Goal: Find specific page/section: Find specific page/section

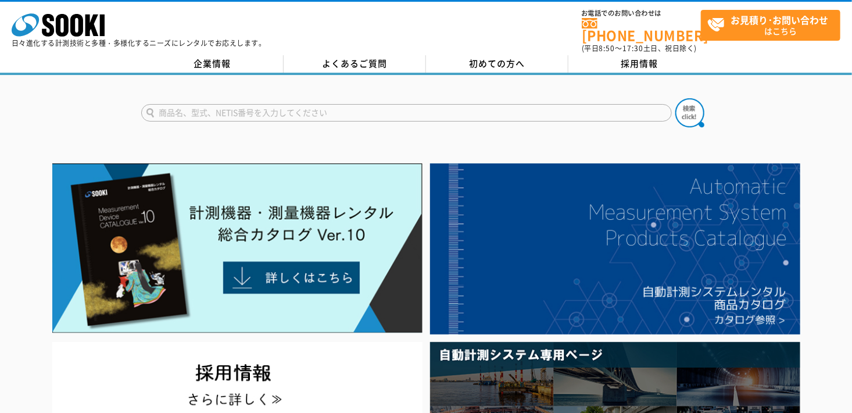
click at [340, 109] on input "text" at bounding box center [406, 112] width 531 height 17
type input "ウォーキングメジャー"
click at [688, 110] on img at bounding box center [689, 112] width 29 height 29
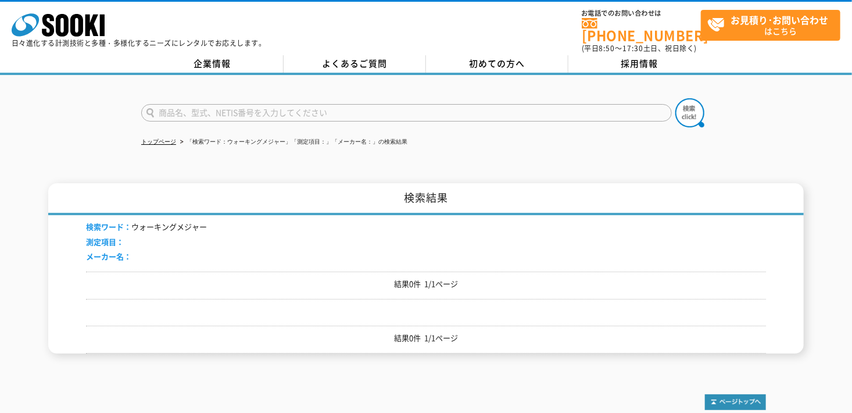
click at [267, 108] on input "text" at bounding box center [406, 112] width 531 height 17
type input "メジャー"
drag, startPoint x: 689, startPoint y: 113, endPoint x: 700, endPoint y: 111, distance: 11.8
click at [689, 113] on img at bounding box center [689, 112] width 29 height 29
click at [695, 108] on img at bounding box center [689, 112] width 29 height 29
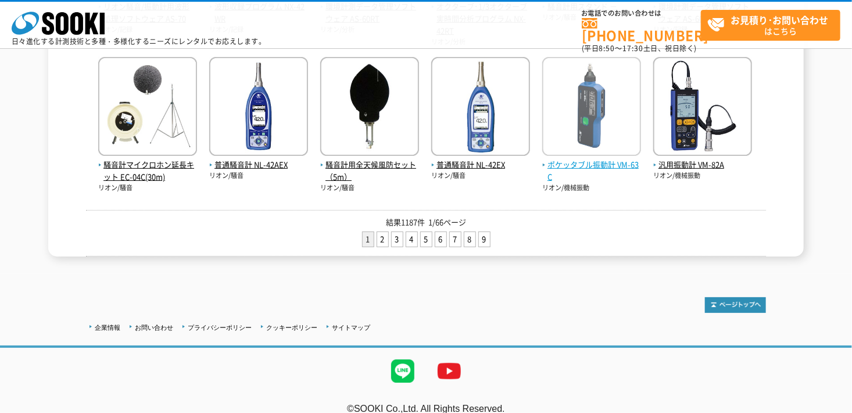
scroll to position [556, 0]
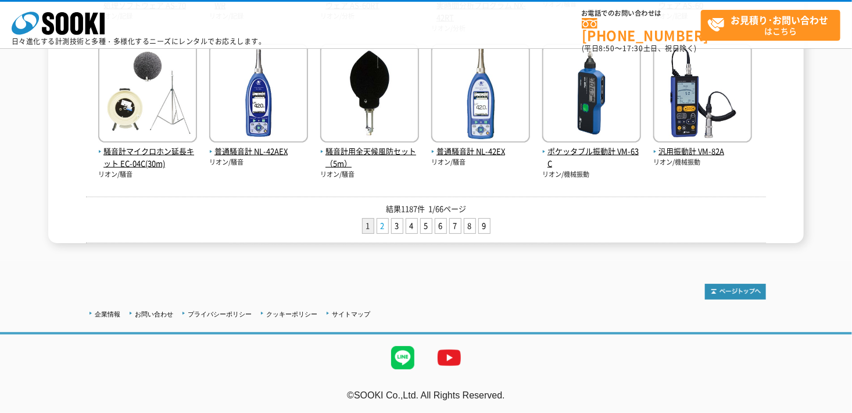
click at [382, 229] on link "2" at bounding box center [382, 226] width 11 height 15
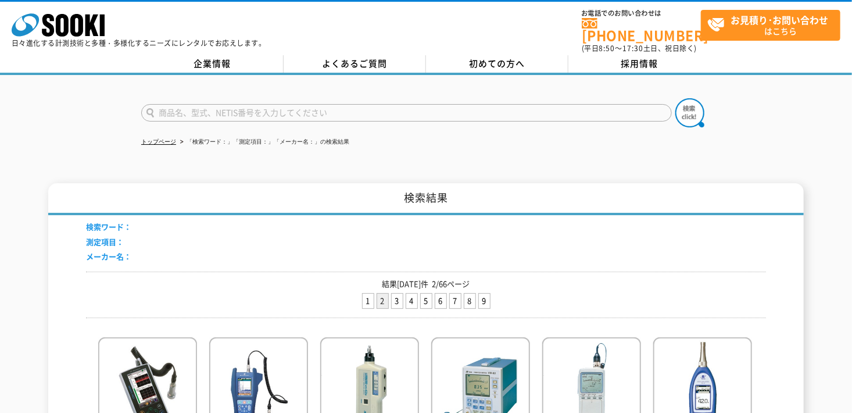
drag, startPoint x: 307, startPoint y: 85, endPoint x: 301, endPoint y: 106, distance: 22.4
click at [307, 85] on div at bounding box center [426, 103] width 852 height 56
click at [300, 108] on input "text" at bounding box center [406, 112] width 531 height 17
type input "メジャー"
click at [693, 99] on img at bounding box center [689, 112] width 29 height 29
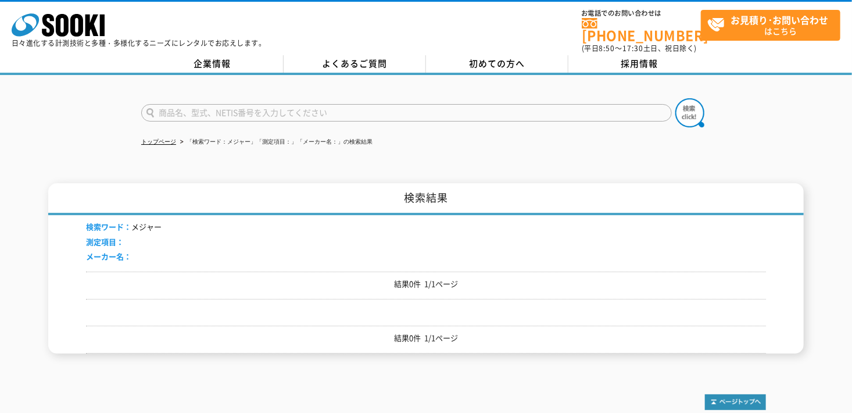
click at [358, 114] on form at bounding box center [426, 114] width 570 height 33
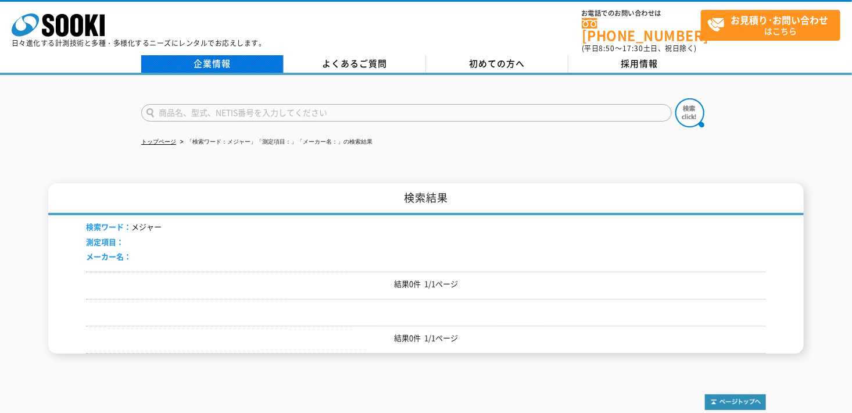
click at [244, 57] on link "企業情報" at bounding box center [212, 63] width 142 height 17
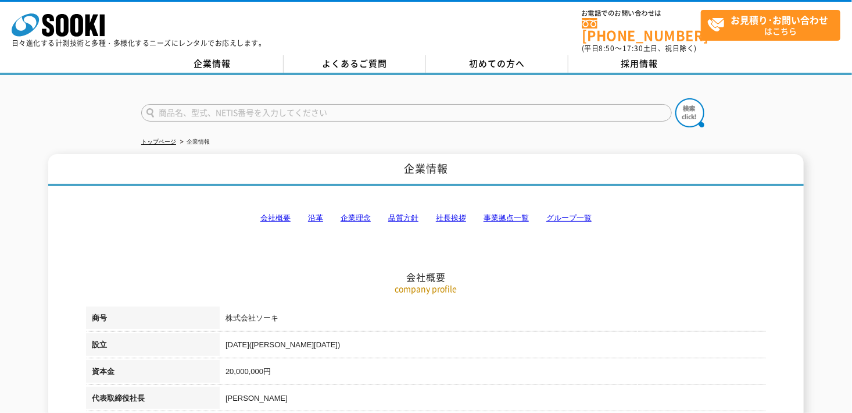
drag, startPoint x: 378, startPoint y: 106, endPoint x: 385, endPoint y: 106, distance: 7.6
click at [381, 106] on input "text" at bounding box center [406, 112] width 531 height 17
type input "じ"
type input "商品名、型式、NETIS番号を入力してください"
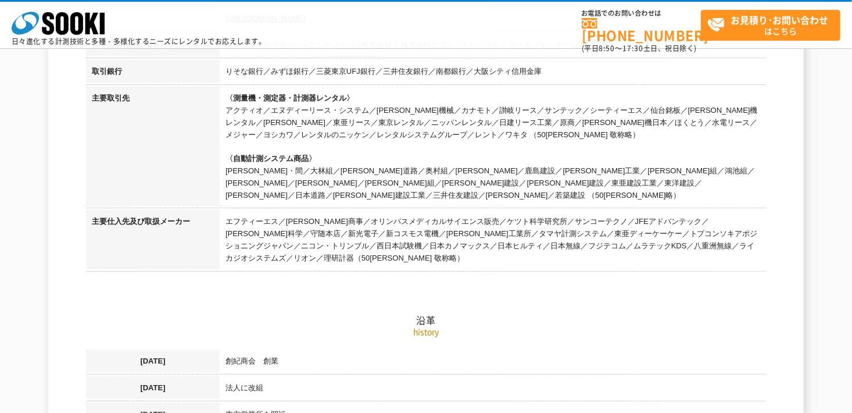
scroll to position [523, 0]
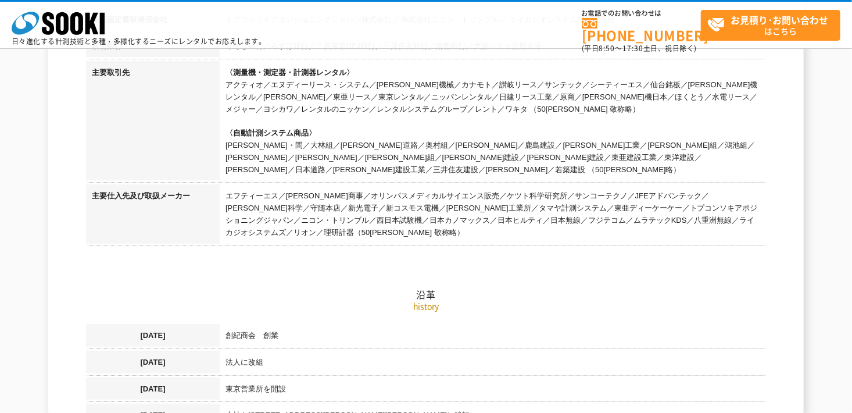
type input "商品名、型式、NETIS番号を入力してください"
